Goal: Transaction & Acquisition: Purchase product/service

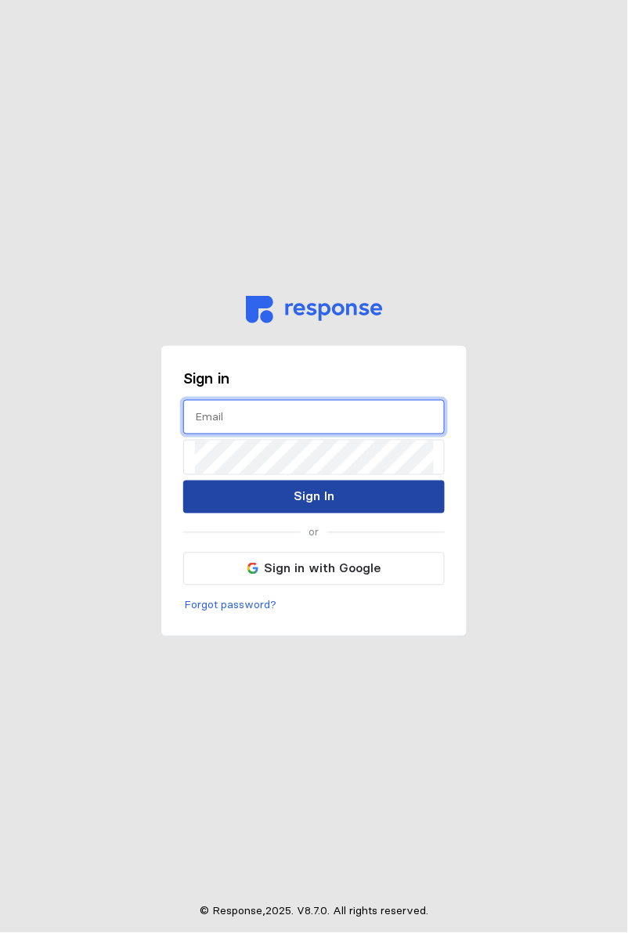
type input "[PERSON_NAME][EMAIL_ADDRESS][DOMAIN_NAME]"
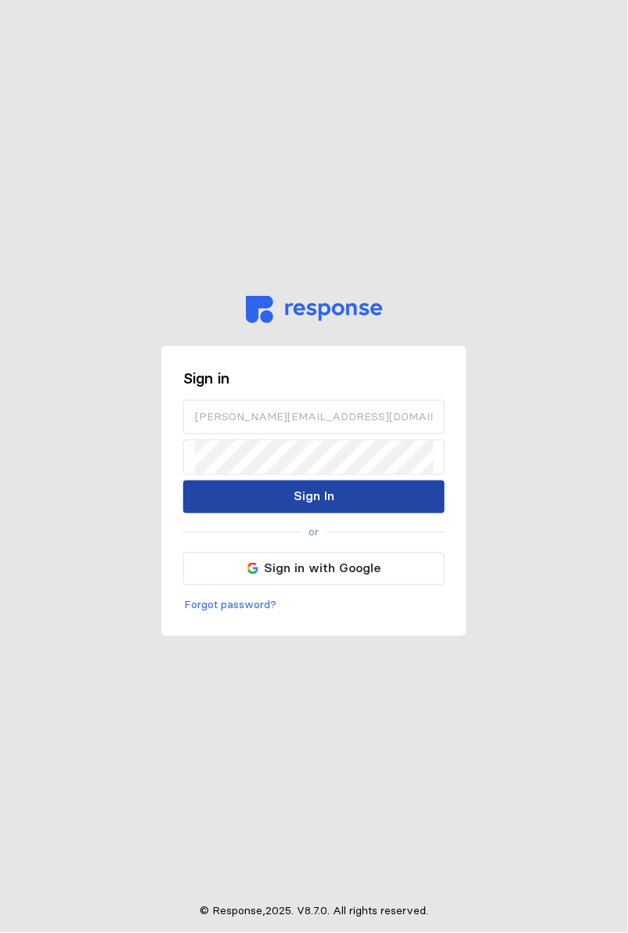
click at [302, 502] on p "Sign In" at bounding box center [314, 497] width 41 height 20
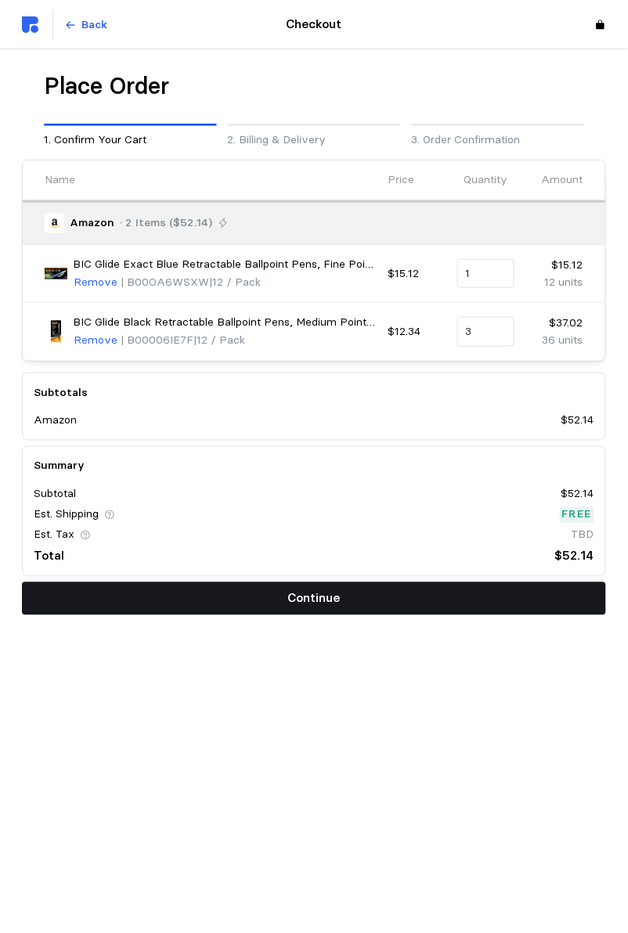
click at [292, 595] on p "Continue" at bounding box center [314, 599] width 52 height 20
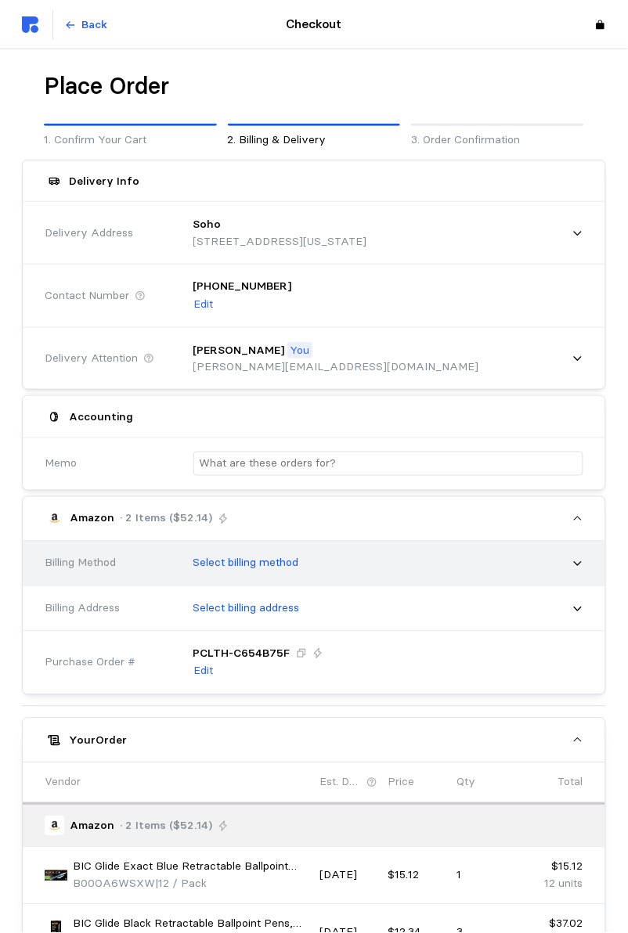
click at [294, 557] on p "Select billing method" at bounding box center [246, 563] width 106 height 17
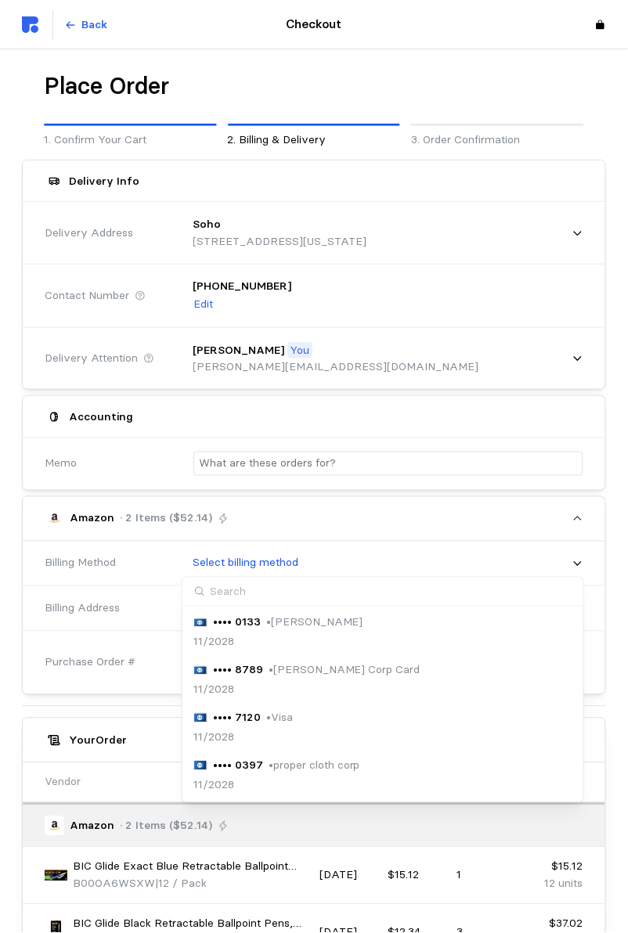
click at [247, 740] on div "11/2028" at bounding box center [242, 738] width 99 height 17
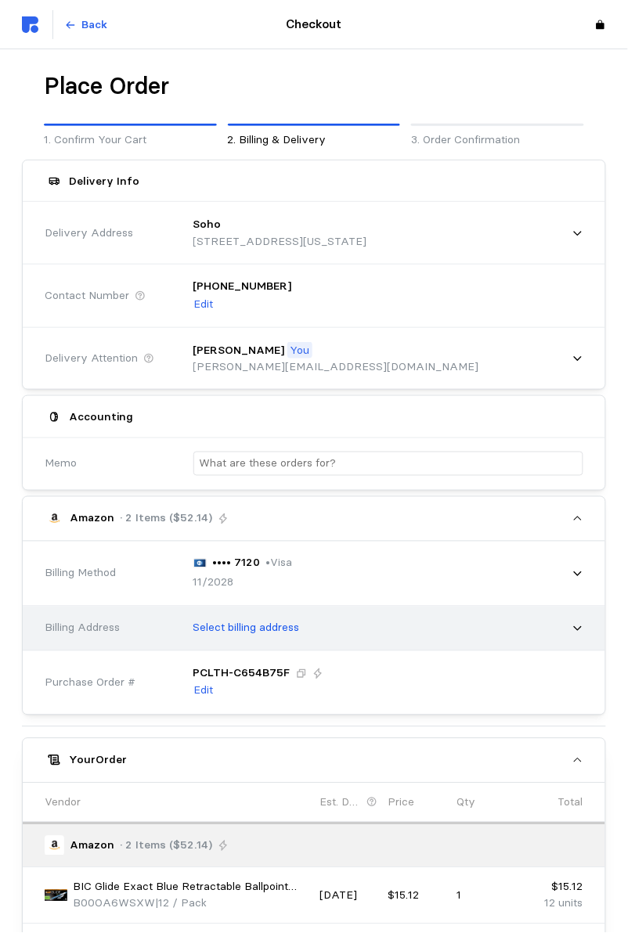
click at [271, 629] on p "Select billing address" at bounding box center [246, 628] width 106 height 17
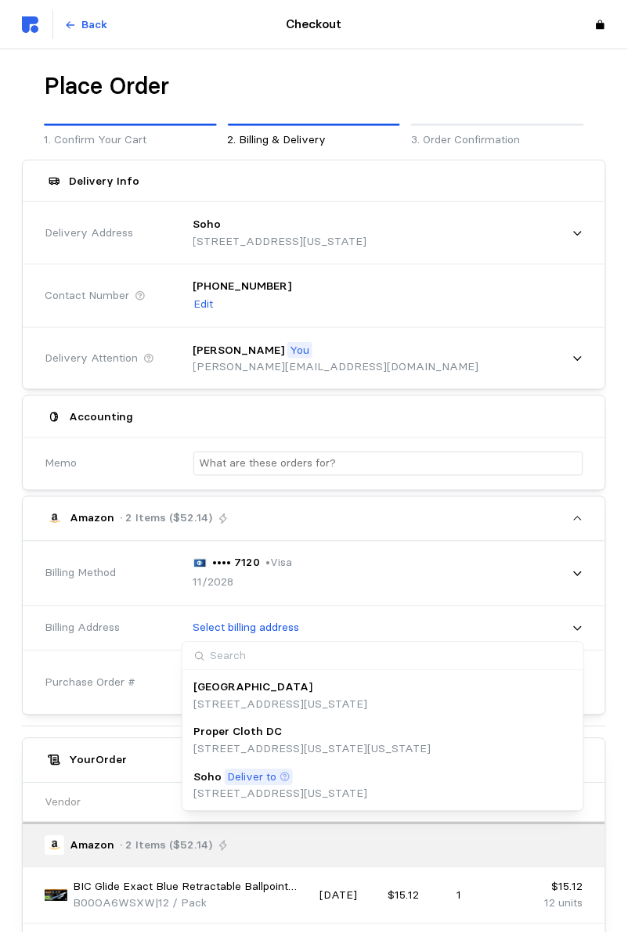
click at [255, 791] on p "[STREET_ADDRESS][US_STATE]" at bounding box center [280, 794] width 174 height 17
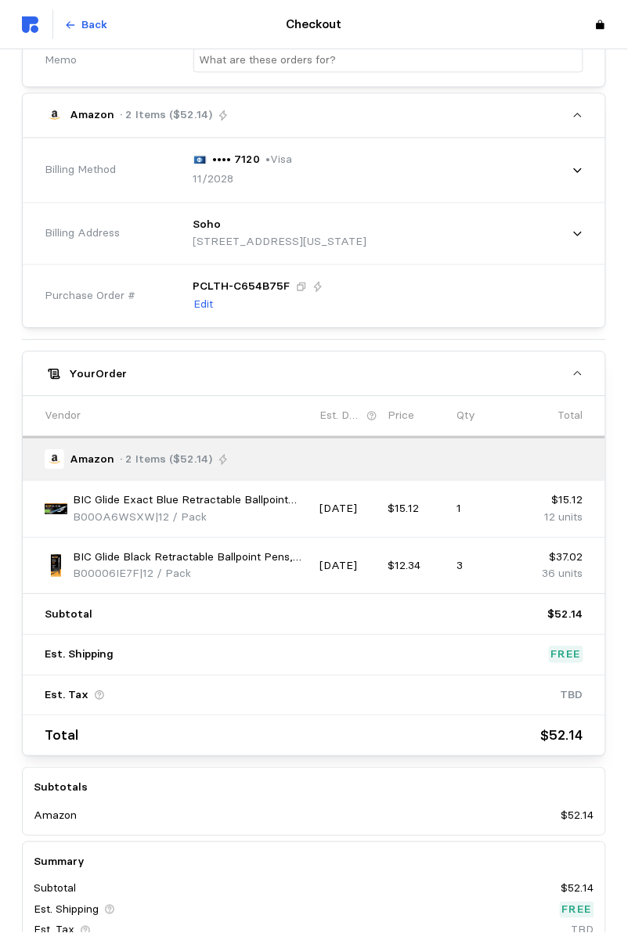
scroll to position [407, 0]
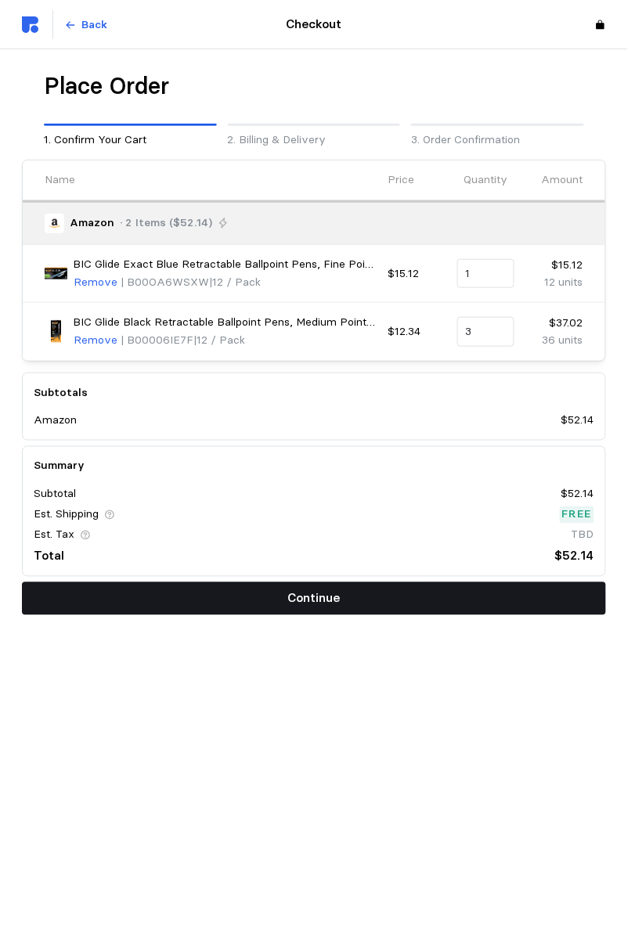
click at [391, 588] on button "Continue" at bounding box center [314, 598] width 584 height 33
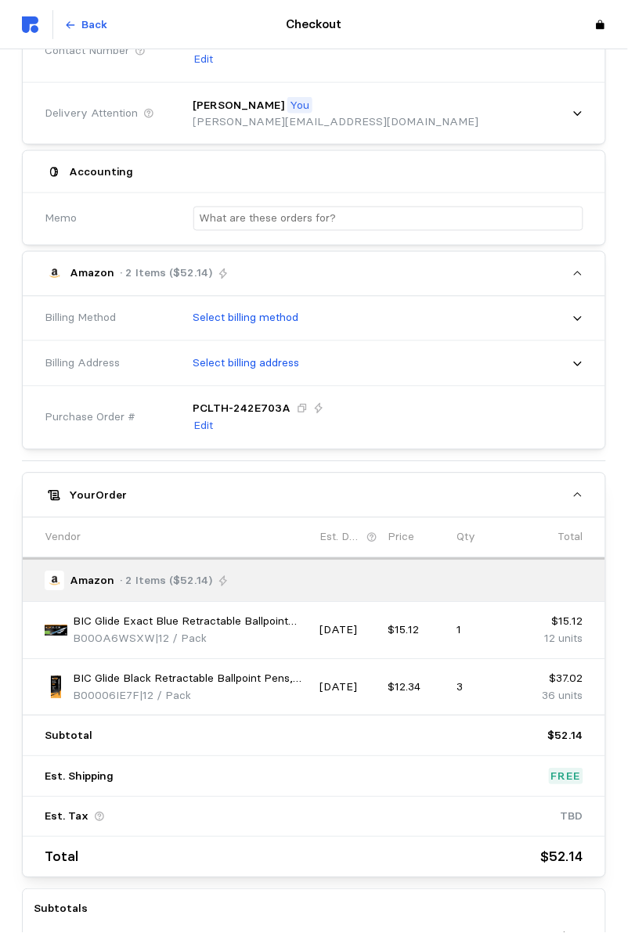
scroll to position [545, 0]
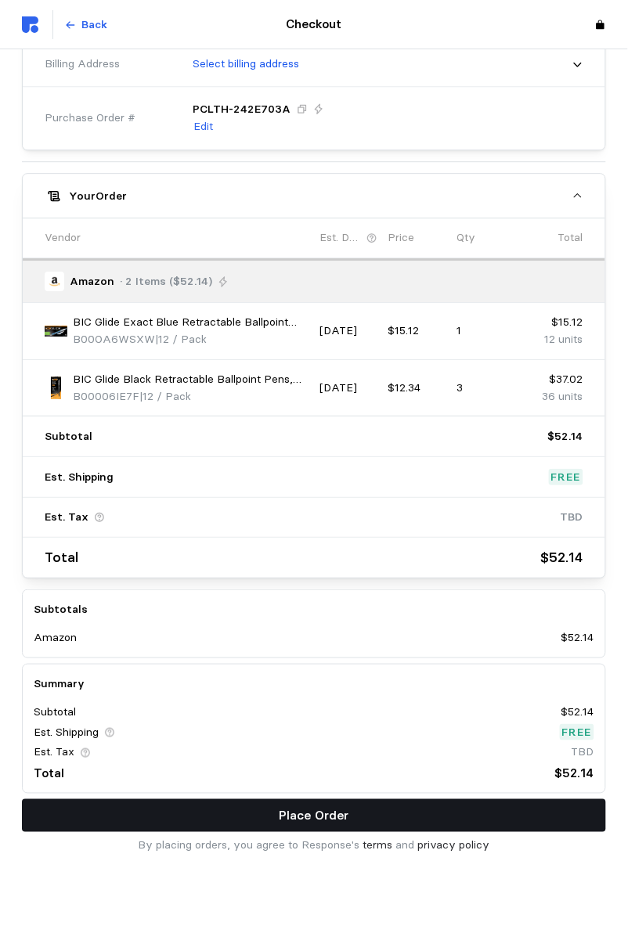
click at [344, 809] on p "Place Order" at bounding box center [314, 816] width 70 height 20
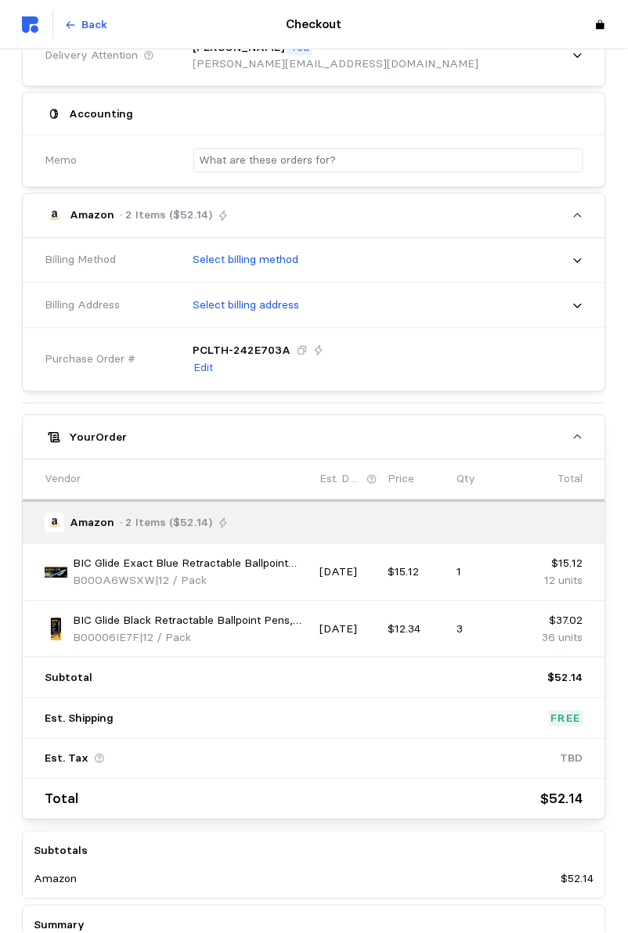
scroll to position [301, 0]
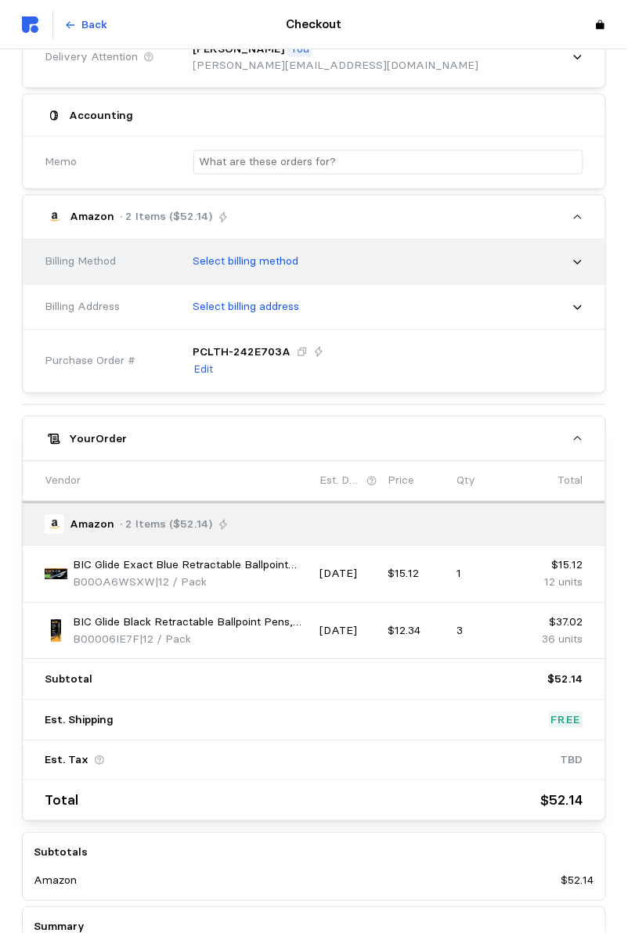
click at [276, 258] on p "Select billing method" at bounding box center [246, 262] width 106 height 17
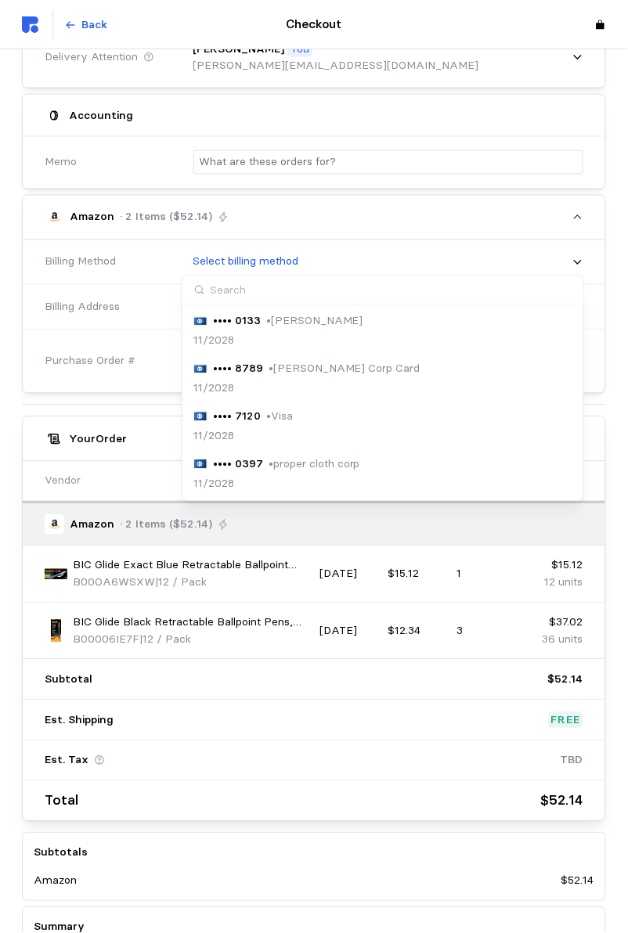
click at [271, 426] on div "•••• 7120 • Visa 11/2028" at bounding box center [242, 427] width 99 height 37
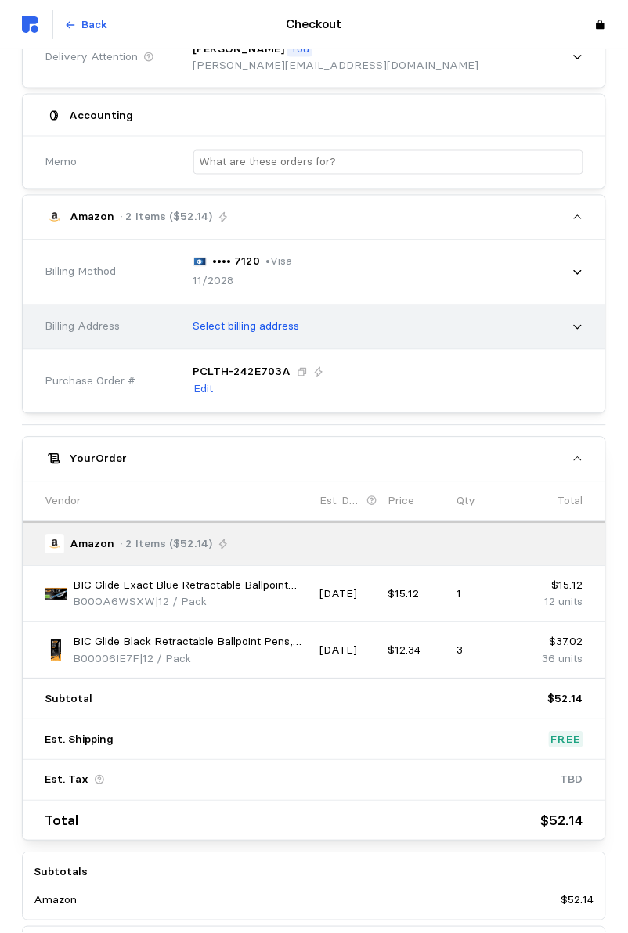
click at [261, 322] on p "Select billing address" at bounding box center [246, 327] width 106 height 17
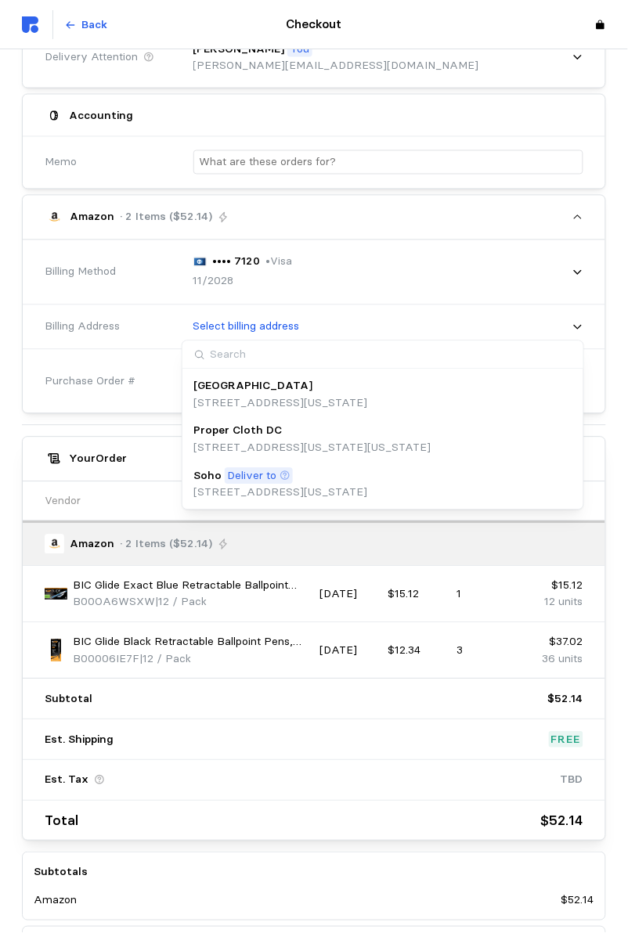
click at [247, 486] on p "[STREET_ADDRESS][US_STATE]" at bounding box center [280, 493] width 174 height 17
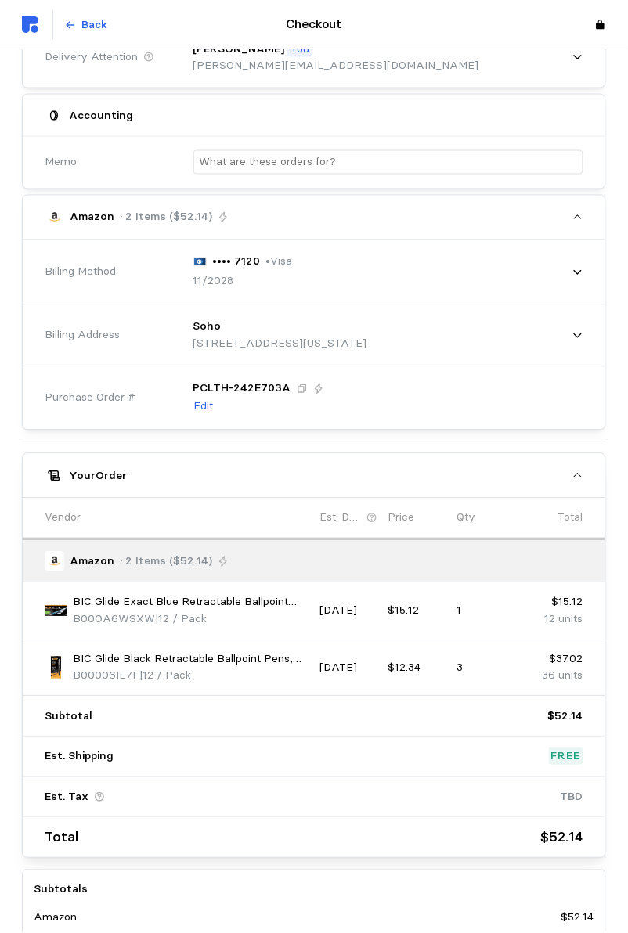
scroll to position [582, 0]
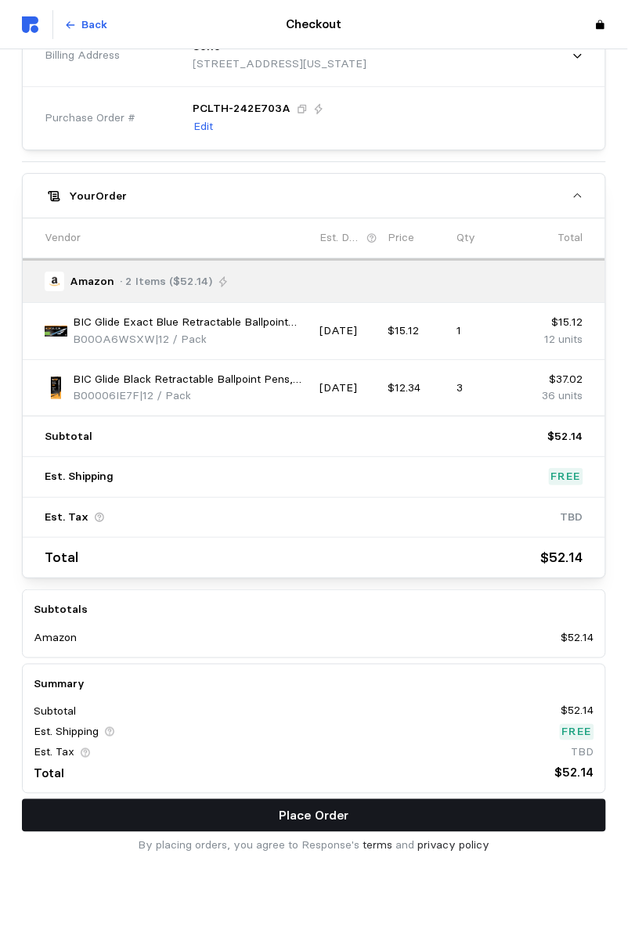
click at [306, 806] on p "Place Order" at bounding box center [314, 816] width 70 height 20
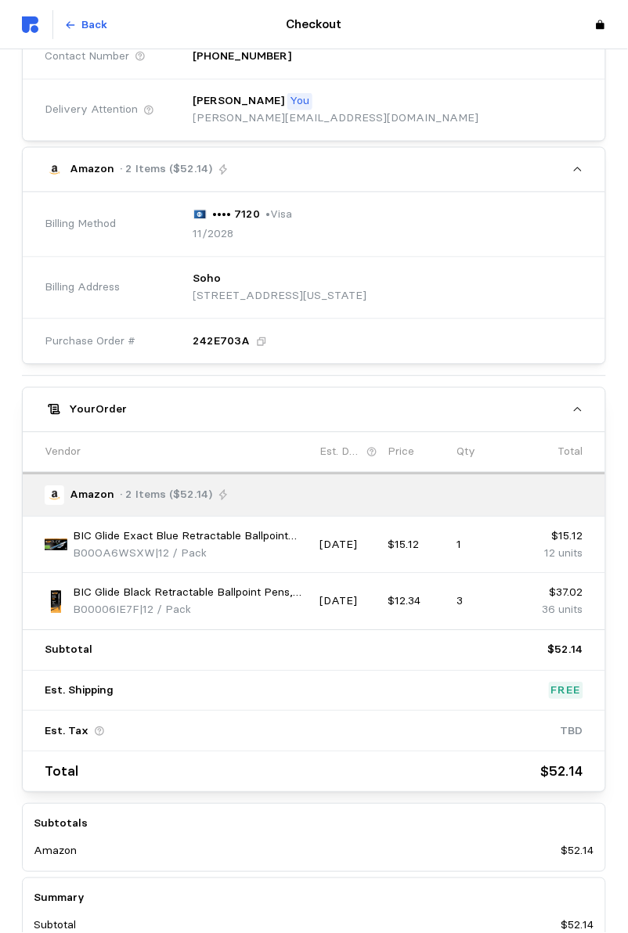
scroll to position [525, 0]
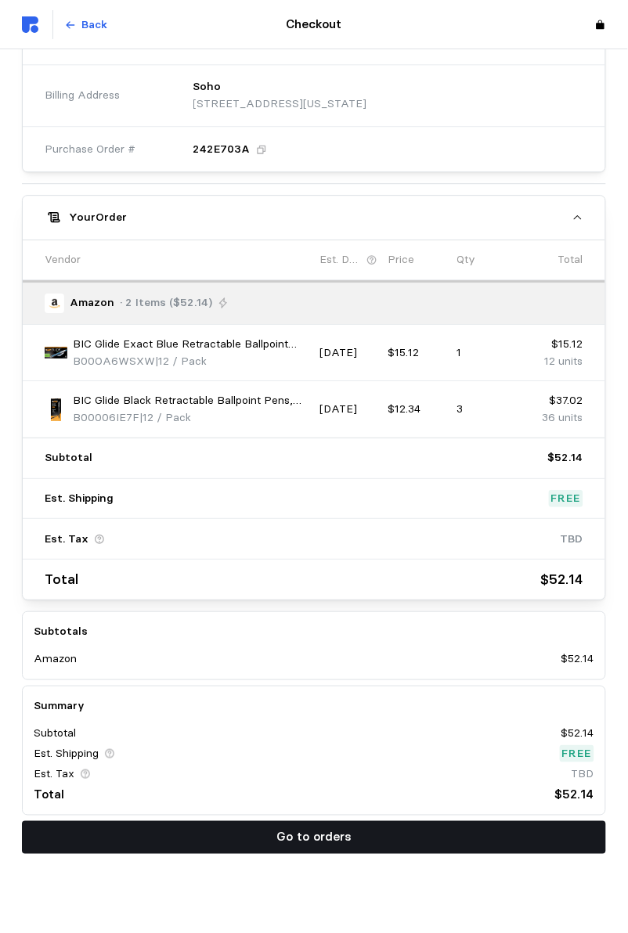
click at [312, 827] on p "Go to orders" at bounding box center [313, 837] width 75 height 20
